Goal: Navigation & Orientation: Find specific page/section

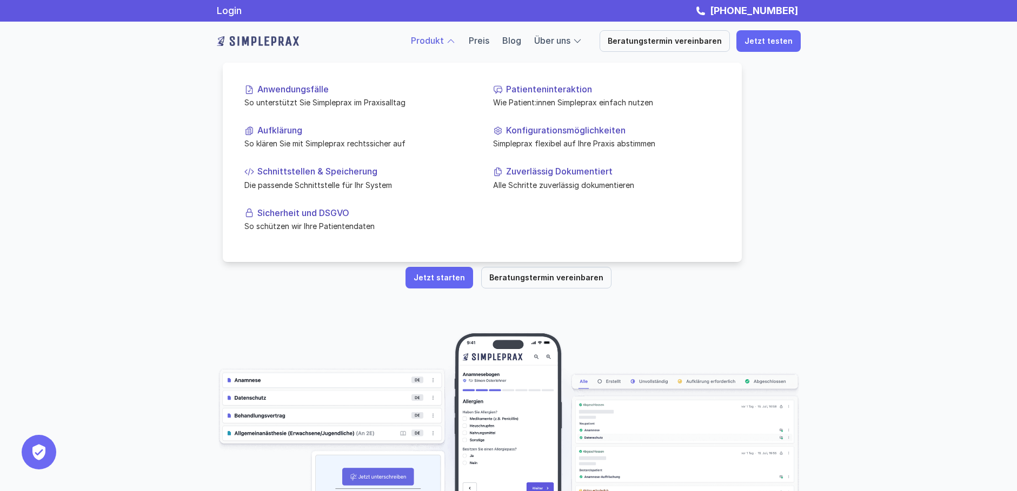
click at [443, 40] on link "Produkt" at bounding box center [427, 40] width 33 height 11
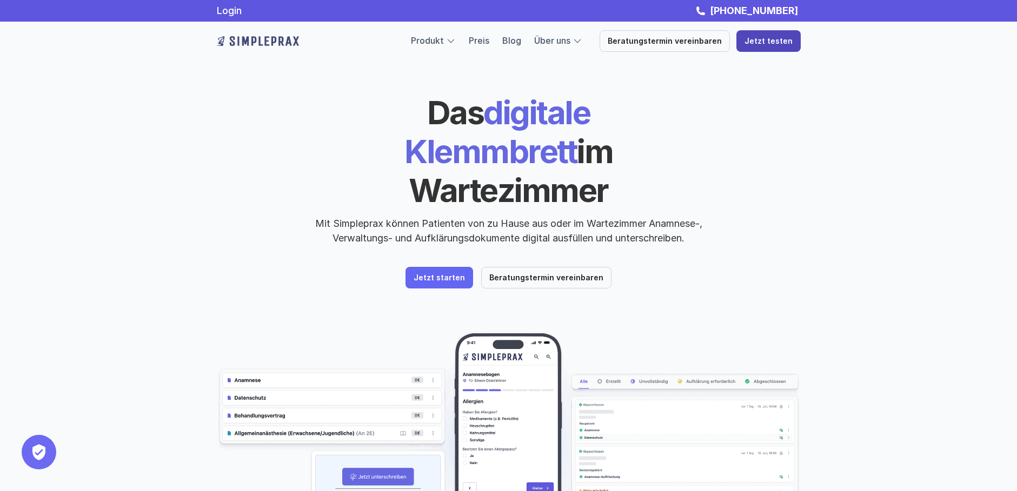
click at [756, 44] on p "Jetzt testen" at bounding box center [768, 41] width 48 height 9
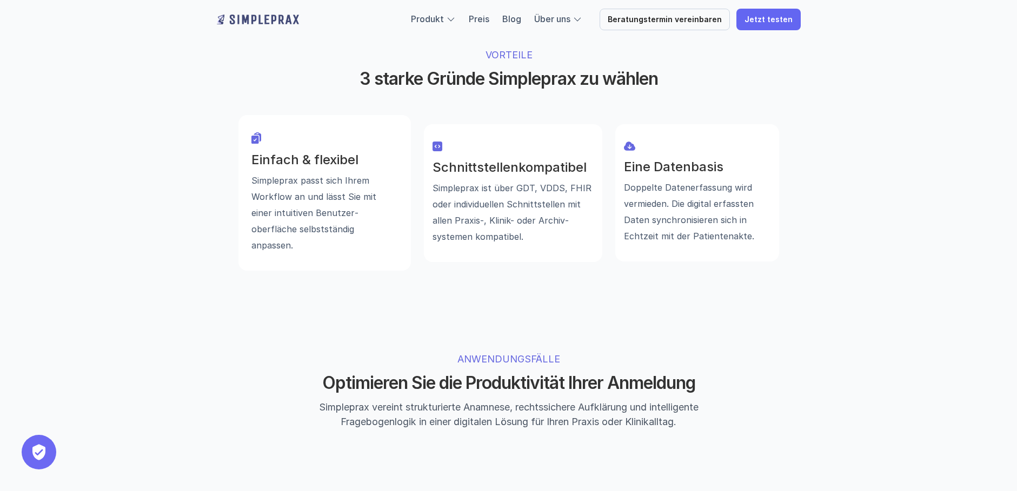
scroll to position [757, 0]
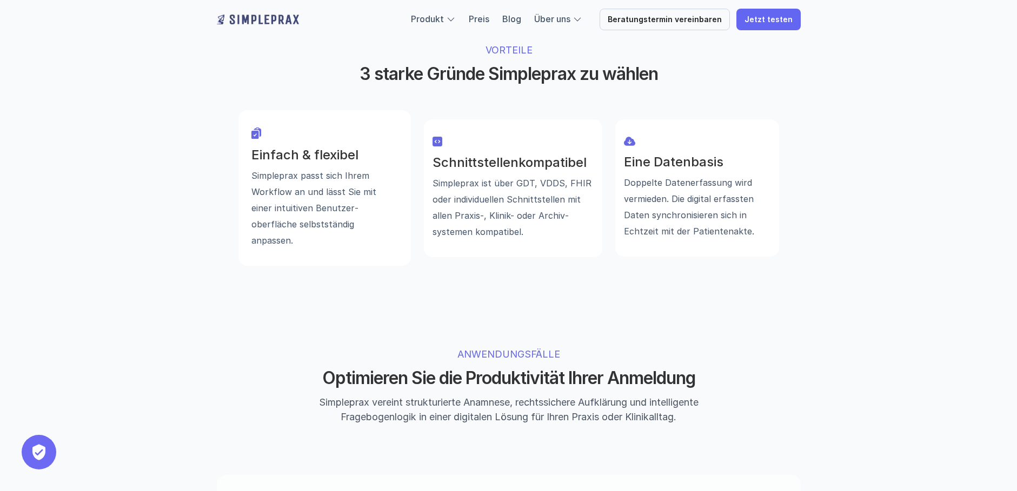
click at [517, 155] on h3 "Schnittstellenkompatibel" at bounding box center [512, 163] width 161 height 16
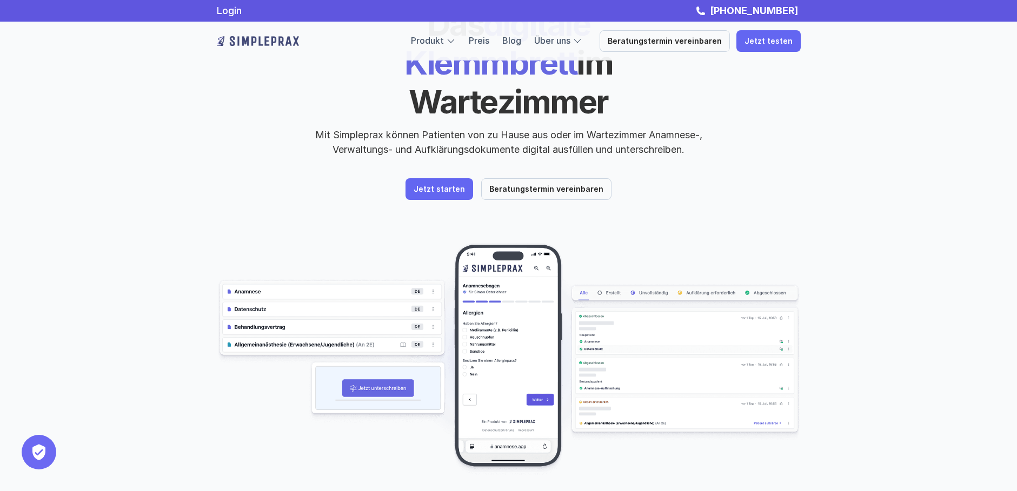
scroll to position [0, 0]
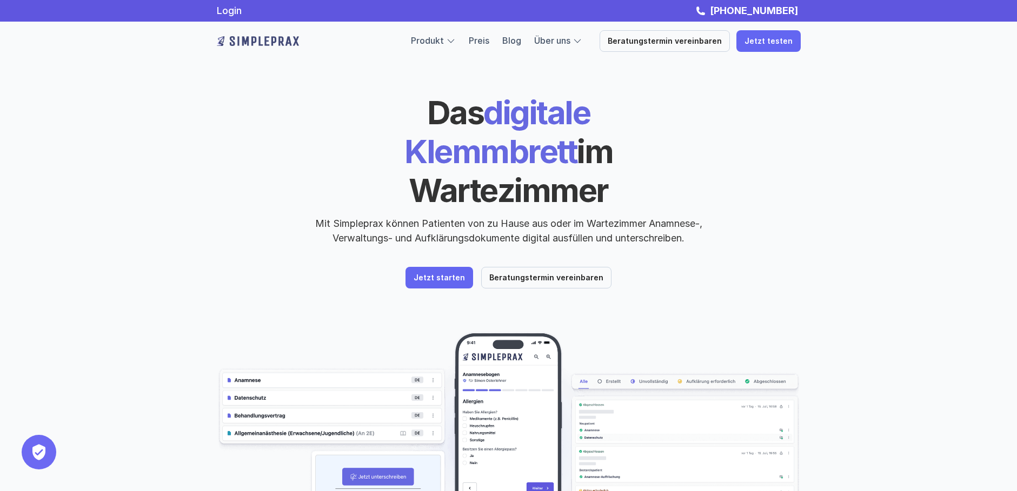
click at [440, 252] on header "Das digitale Klemmbrett im Wartezimmer Mit Simpleprax können Patienten von zu H…" at bounding box center [508, 309] width 649 height 618
click at [446, 267] on link "Jetzt starten" at bounding box center [439, 278] width 68 height 22
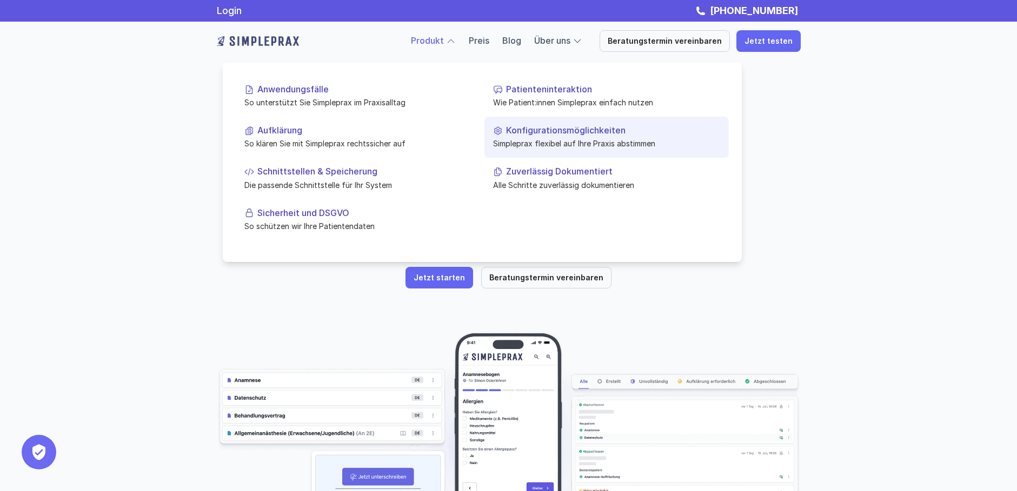
click at [569, 134] on p "Konfigurationsmöglichkeiten" at bounding box center [613, 130] width 214 height 10
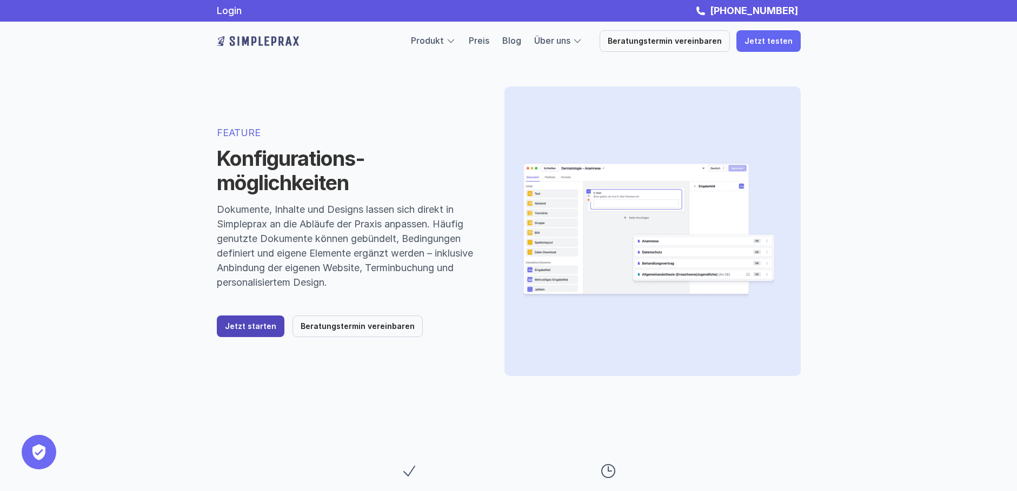
click at [259, 327] on p "Jetzt starten" at bounding box center [250, 326] width 51 height 9
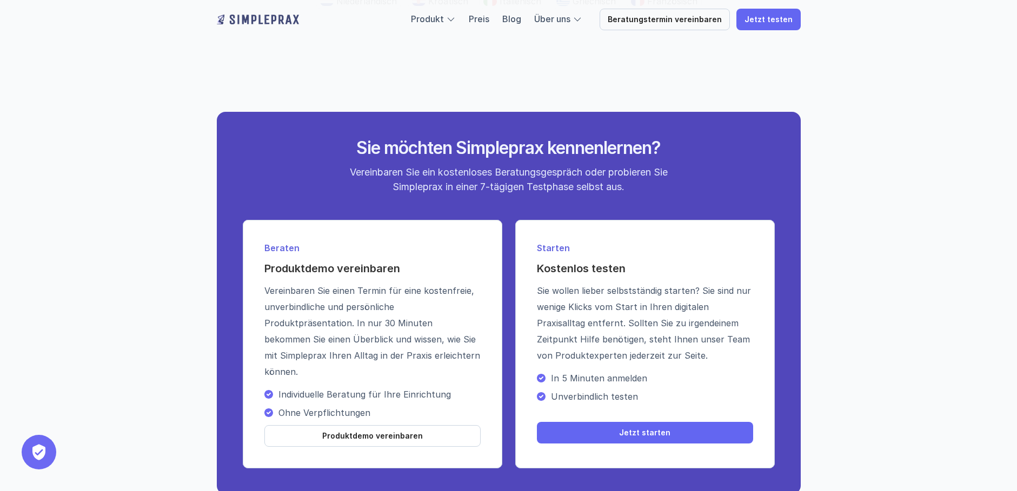
scroll to position [2108, 0]
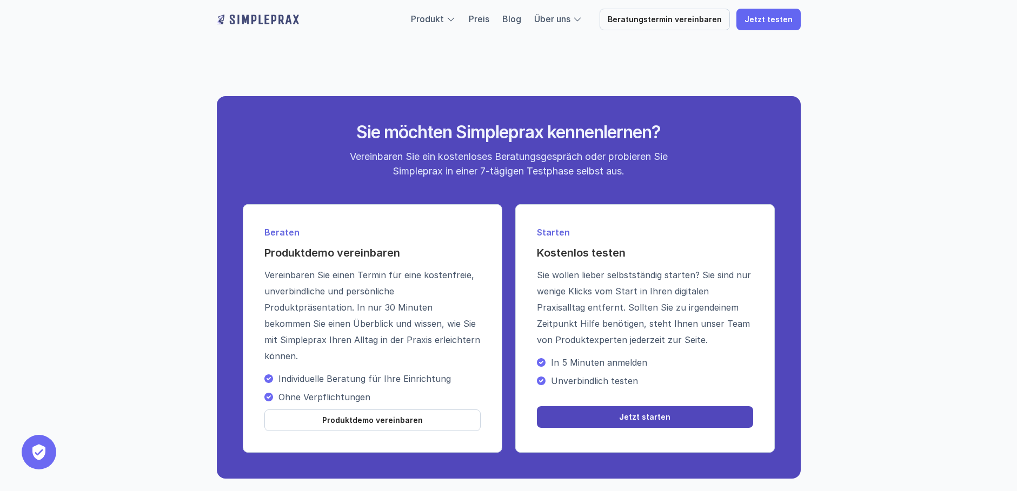
click at [641, 422] on p "Jetzt starten" at bounding box center [644, 417] width 51 height 9
click at [624, 422] on p "Jetzt starten" at bounding box center [644, 417] width 51 height 9
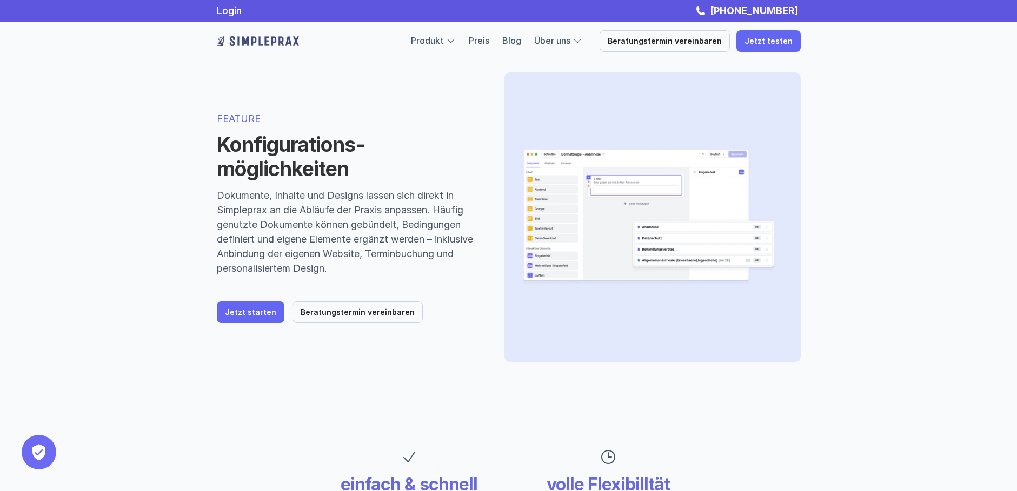
scroll to position [0, 0]
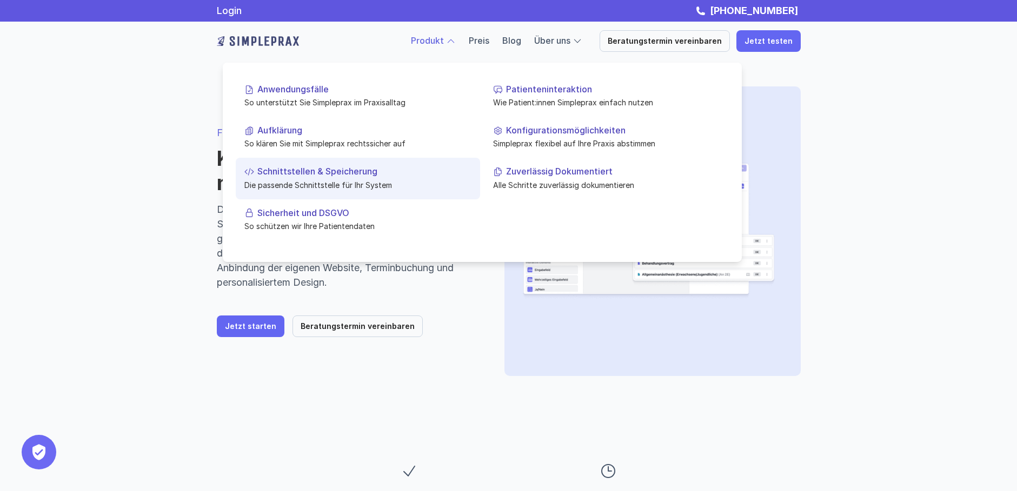
click at [355, 176] on p "Schnittstellen & Speicherung" at bounding box center [364, 172] width 214 height 10
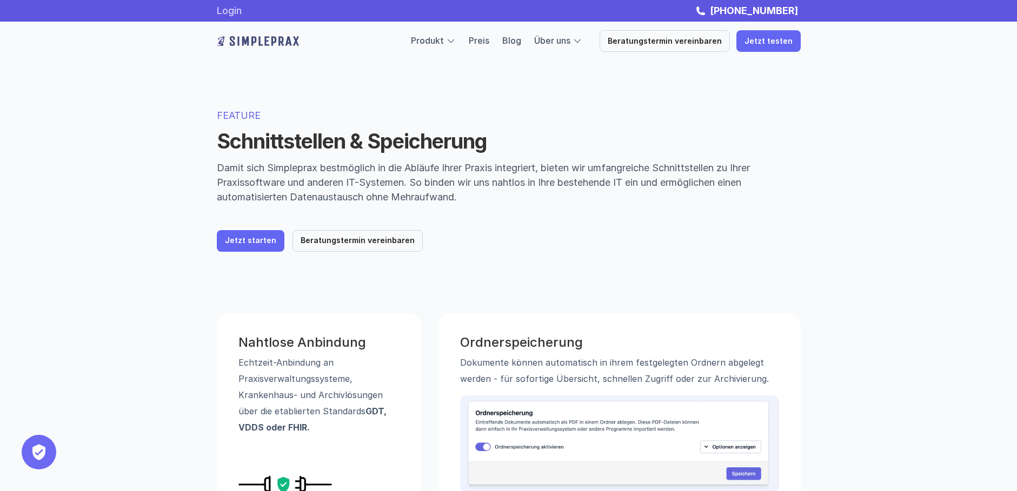
click at [237, 13] on link "Login" at bounding box center [229, 10] width 25 height 11
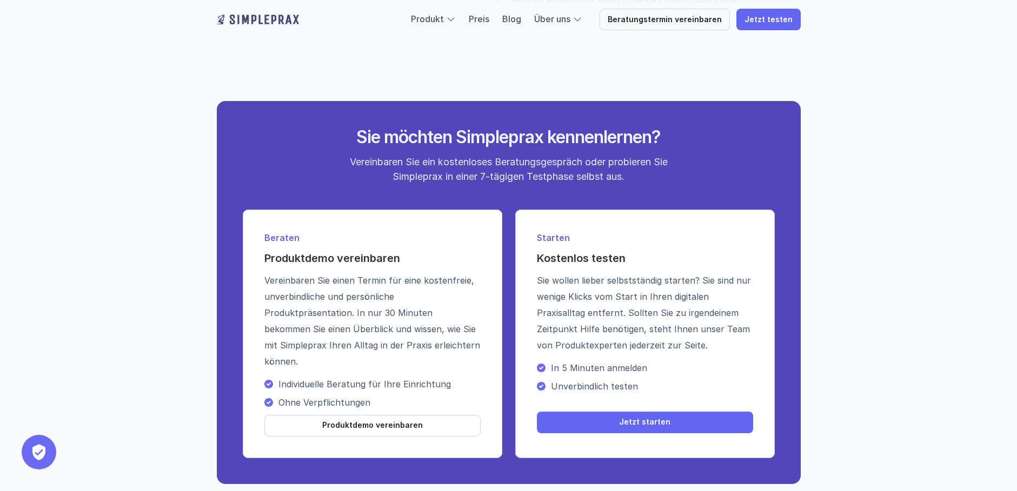
scroll to position [1243, 0]
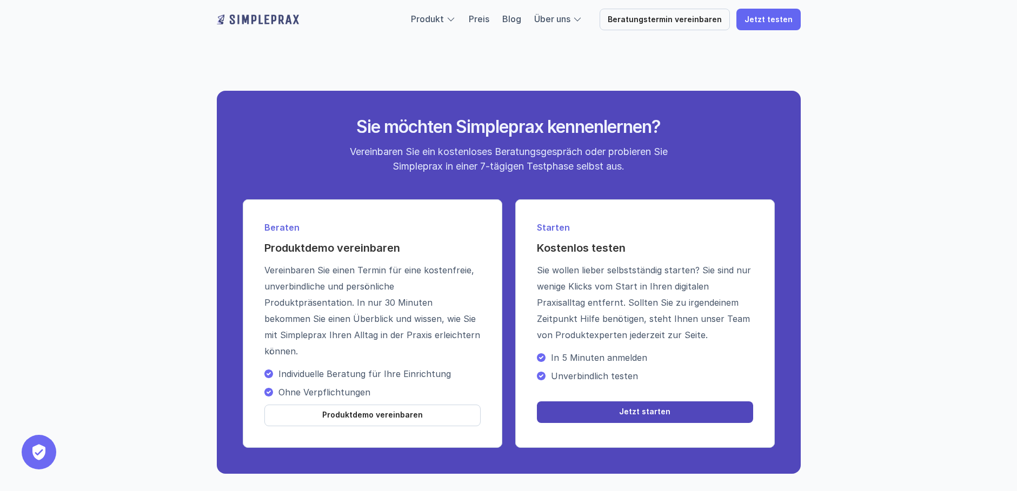
click at [638, 410] on p "Jetzt starten" at bounding box center [644, 412] width 51 height 9
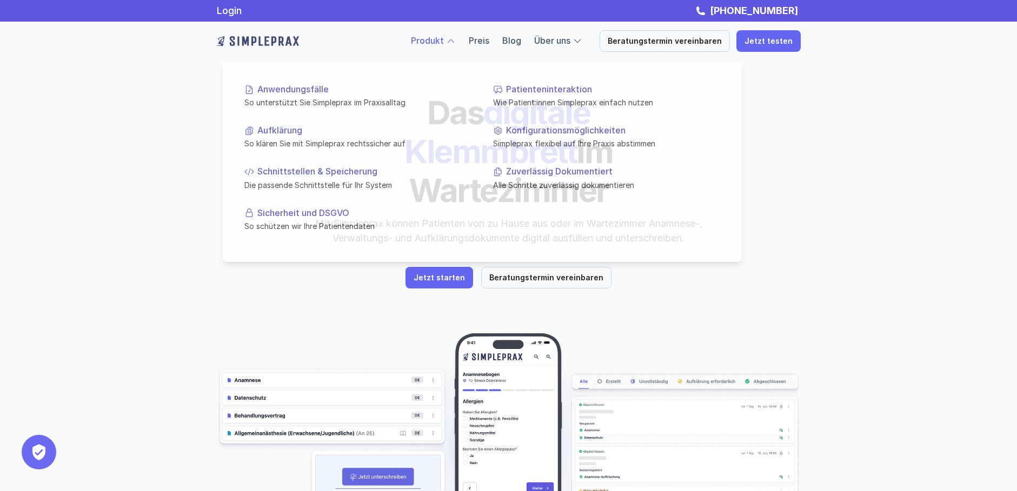
drag, startPoint x: 488, startPoint y: 49, endPoint x: 444, endPoint y: 45, distance: 43.5
click at [444, 45] on link "Produkt" at bounding box center [427, 40] width 33 height 11
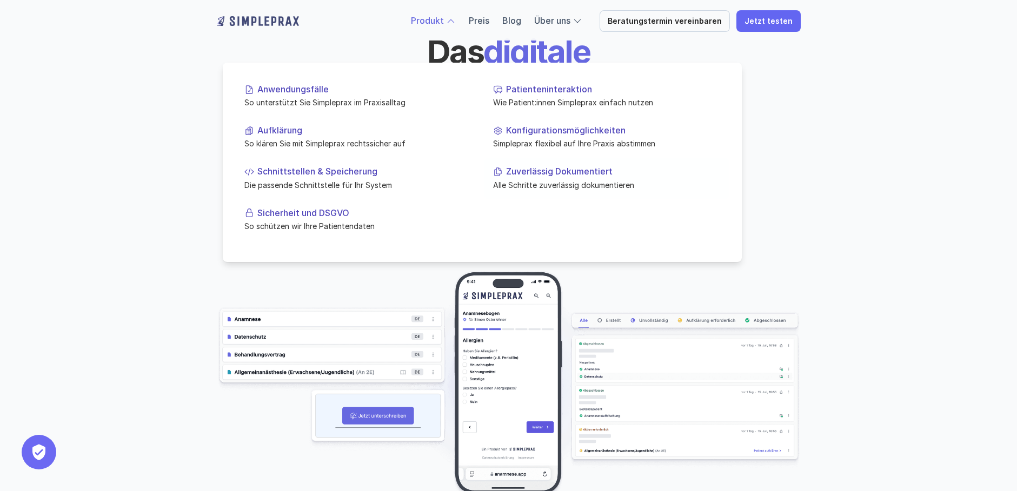
scroll to position [108, 0]
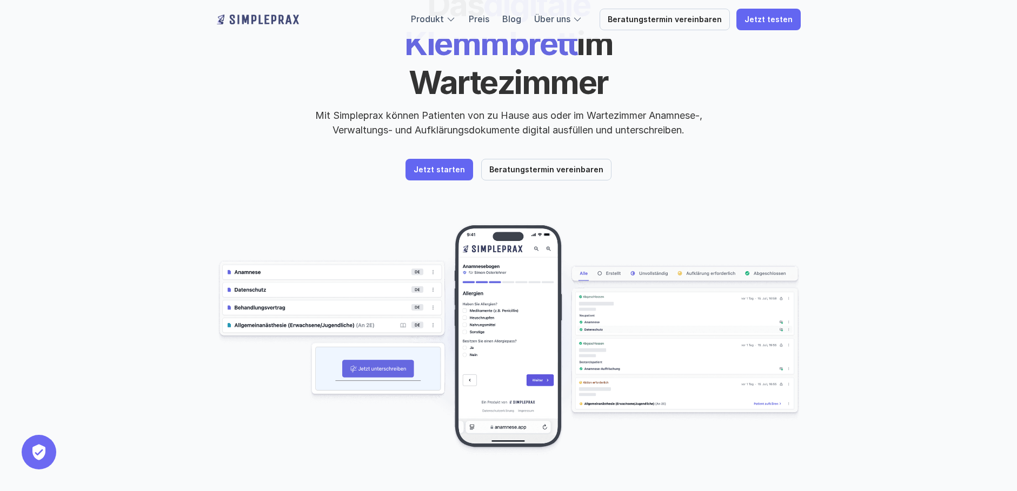
click at [392, 329] on img at bounding box center [509, 340] width 584 height 232
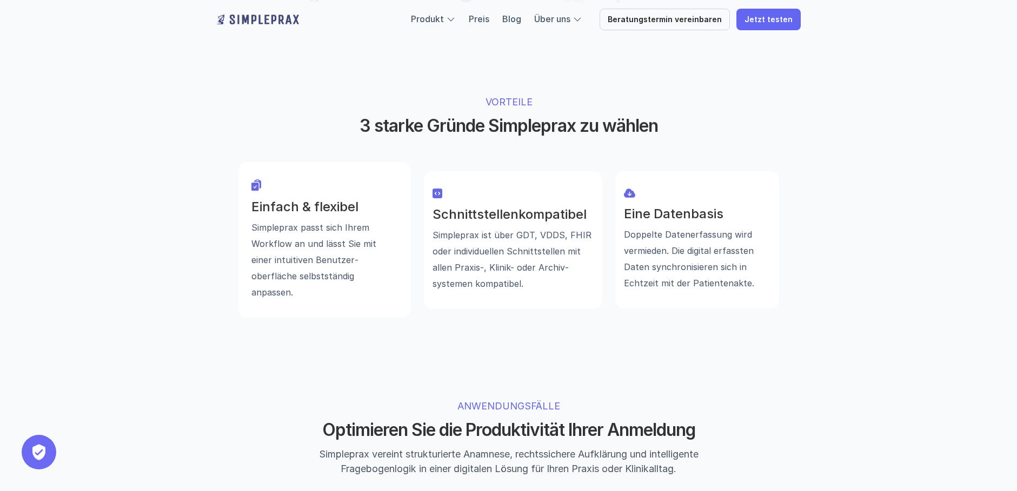
scroll to position [865, 0]
